Goal: Task Accomplishment & Management: Manage account settings

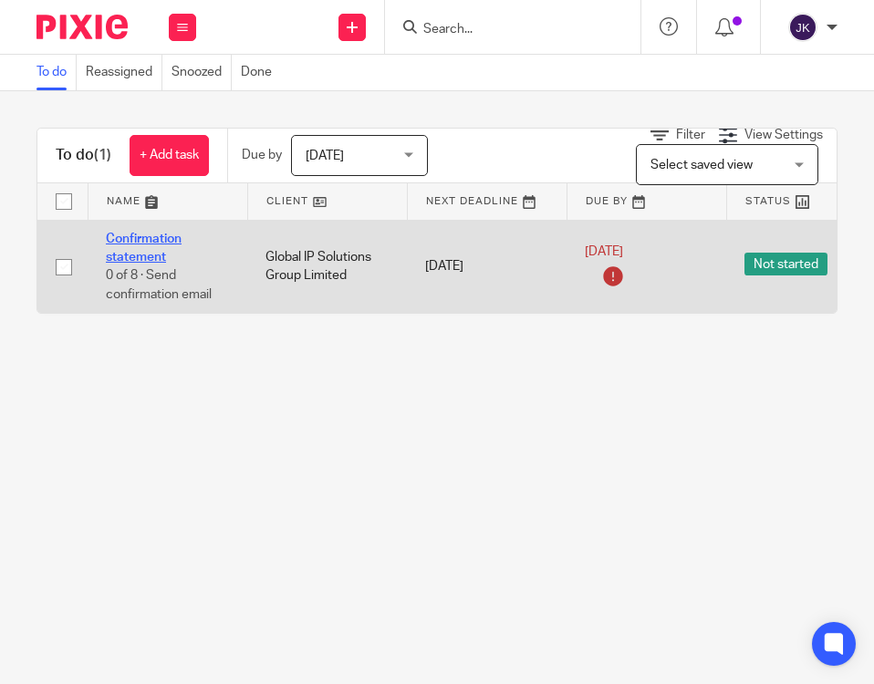
click at [150, 245] on link "Confirmation statement" at bounding box center [144, 248] width 76 height 31
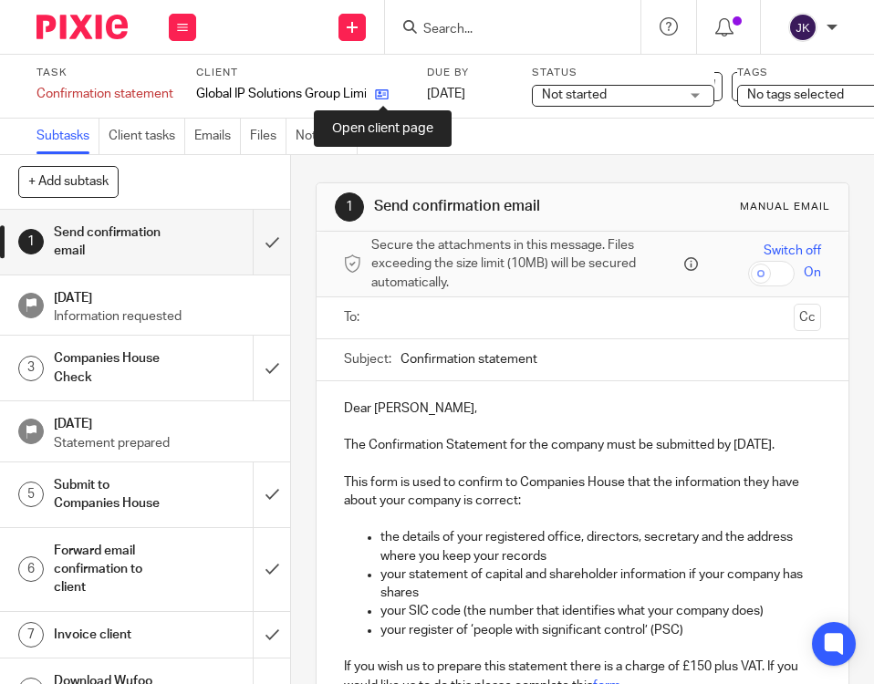
click at [384, 89] on icon at bounding box center [382, 95] width 14 height 14
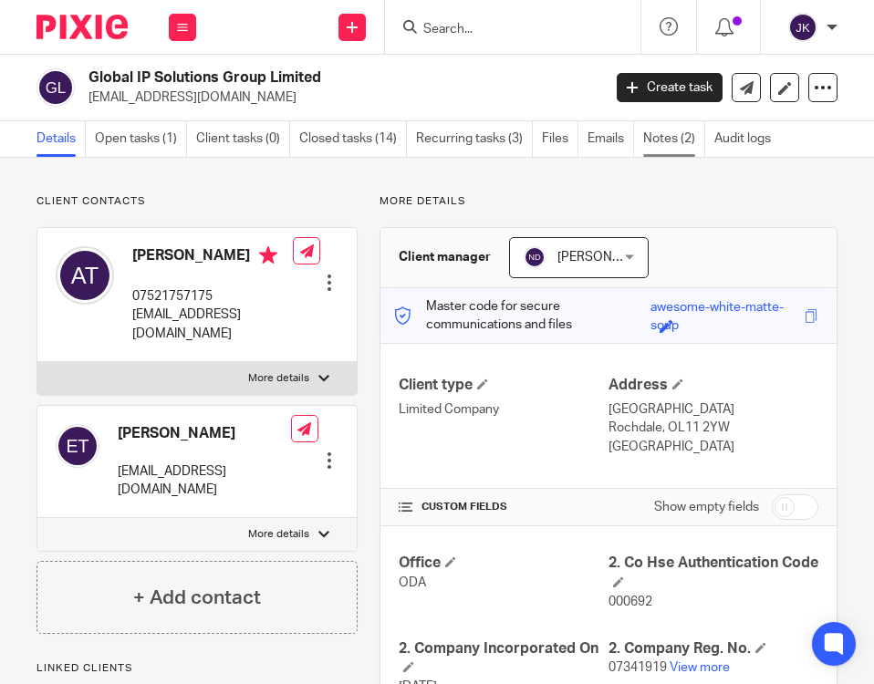
click at [664, 135] on link "Notes (2)" at bounding box center [674, 139] width 62 height 36
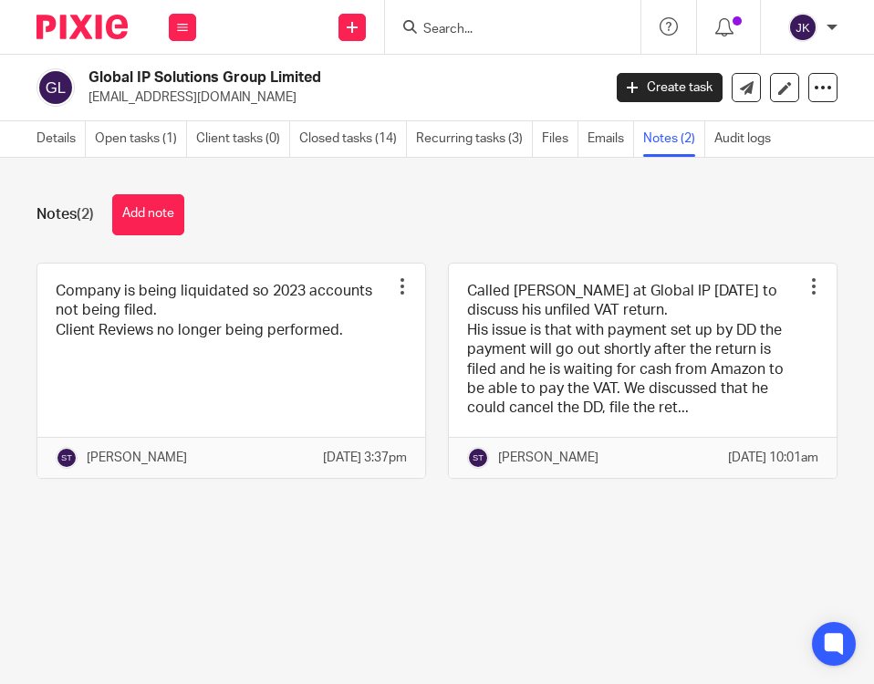
click at [838, 32] on div "[PERSON_NAME] My profile Email integration Logout" at bounding box center [808, 27] width 95 height 54
click at [841, 18] on div "[PERSON_NAME] My profile Email integration Logout" at bounding box center [808, 27] width 95 height 54
click at [822, 30] on div "[PERSON_NAME]" at bounding box center [808, 27] width 58 height 29
click at [750, 125] on span "Logout" at bounding box center [753, 126] width 41 height 13
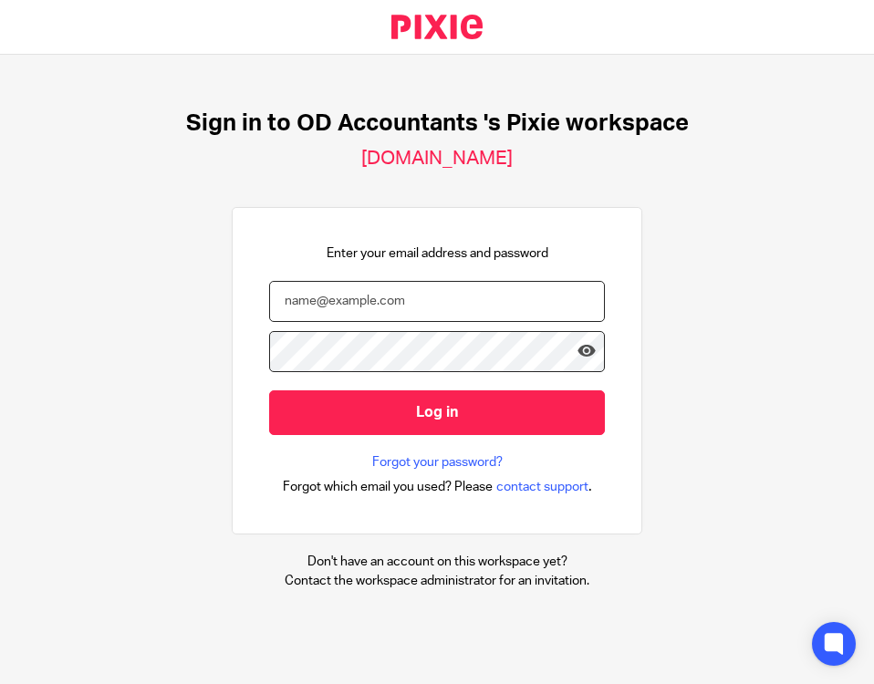
click at [444, 300] on input "email" at bounding box center [437, 301] width 336 height 41
click at [278, 205] on div "Sign in to OD Accountants 's Pixie workspace [DOMAIN_NAME] Enter your email add…" at bounding box center [437, 350] width 874 height 590
click at [324, 312] on input "email" at bounding box center [437, 301] width 336 height 41
type input "johannekassardjian@probusinessuk.com"
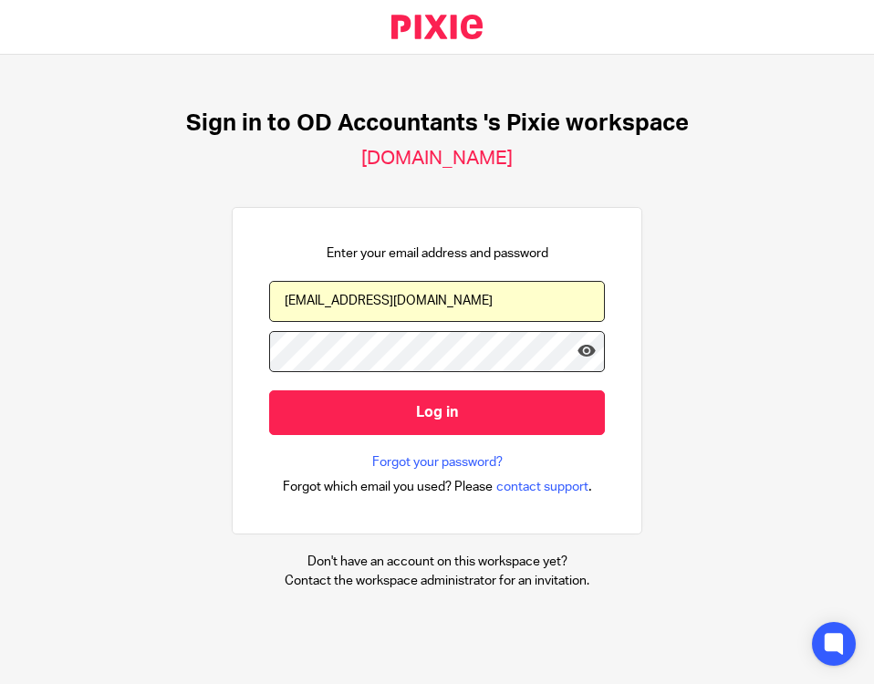
click at [333, 389] on div at bounding box center [437, 360] width 336 height 59
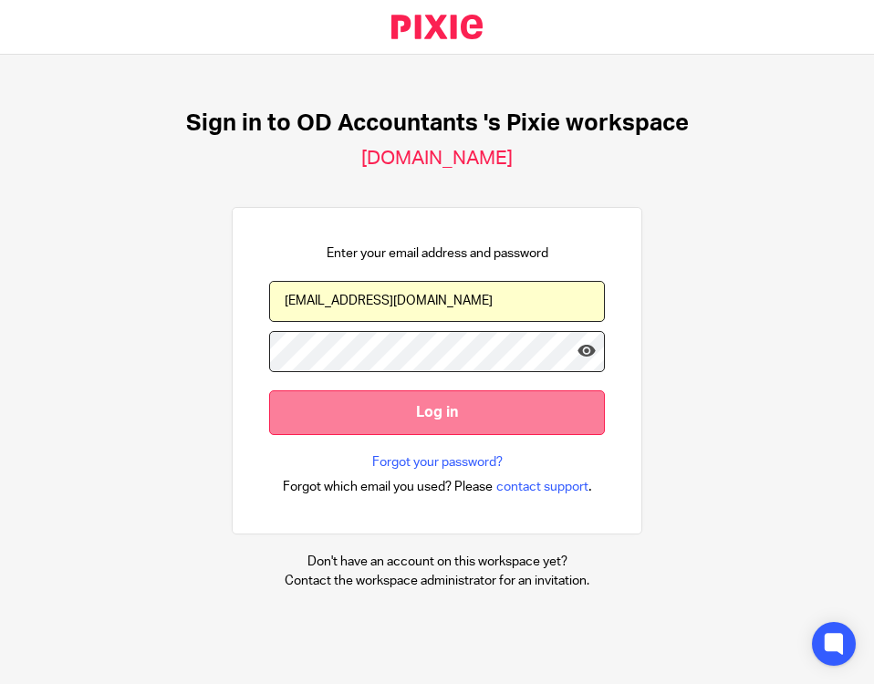
click at [322, 408] on input "Log in" at bounding box center [437, 413] width 336 height 45
